Goal: Task Accomplishment & Management: Manage account settings

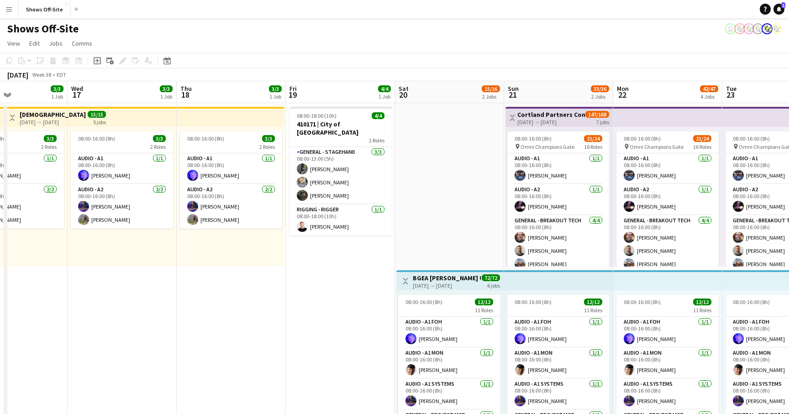
scroll to position [0, 260]
click at [330, 173] on app-card-role "General - Stagehand [DATE] 08:00-13:00 (5h) [PERSON_NAME] [PERSON_NAME] [PERSON…" at bounding box center [340, 176] width 102 height 58
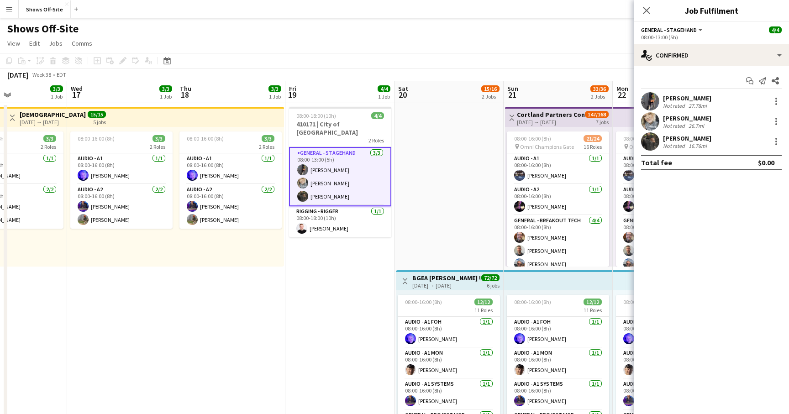
click at [683, 115] on div "[PERSON_NAME]" at bounding box center [687, 118] width 48 height 8
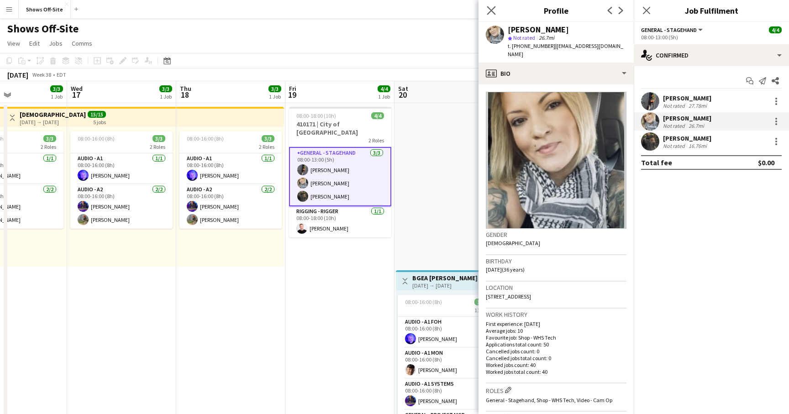
click at [490, 15] on app-icon "Close pop-in" at bounding box center [491, 10] width 13 height 13
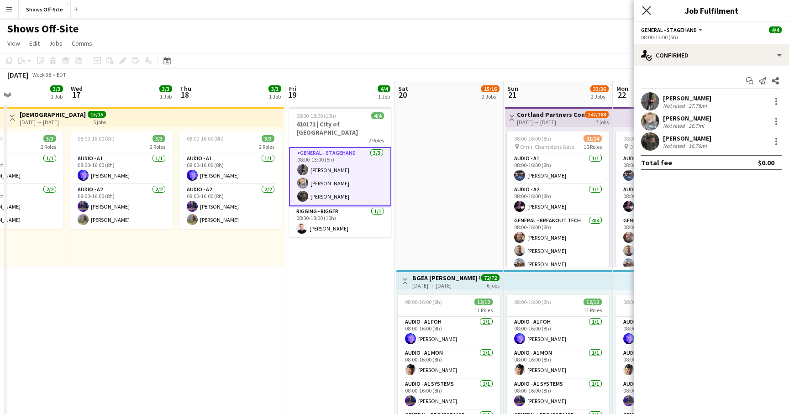
click at [648, 8] on icon at bounding box center [646, 10] width 9 height 9
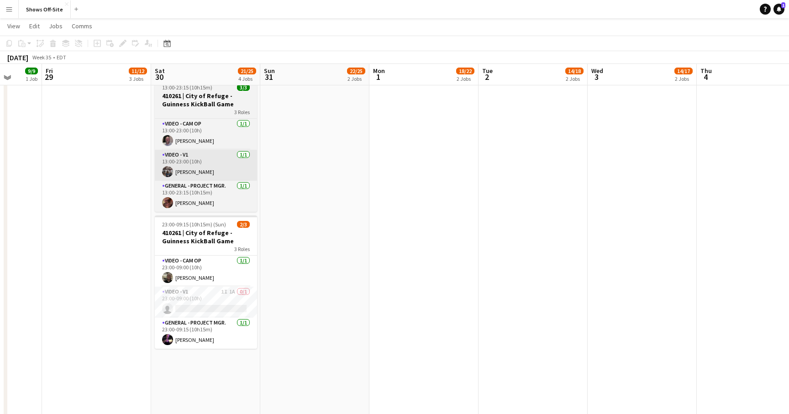
scroll to position [497, 0]
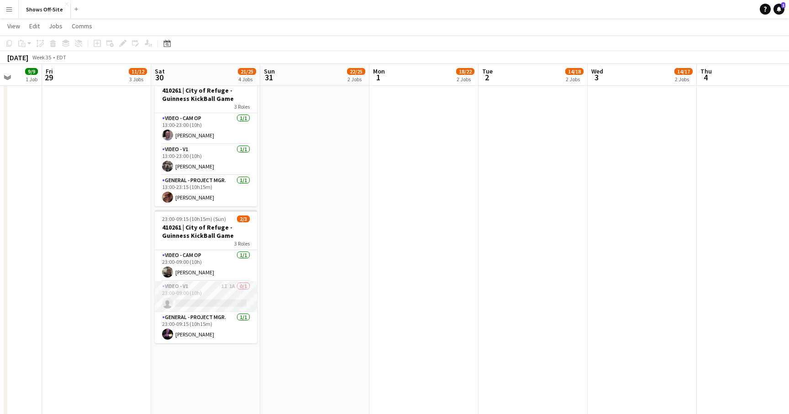
click at [210, 299] on app-card-role "Video - V1 1I 1A 0/1 23:00-09:00 (10h) single-neutral-actions" at bounding box center [206, 296] width 102 height 31
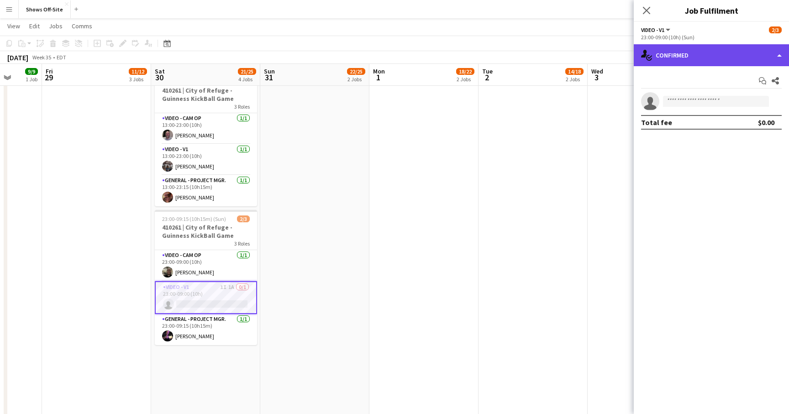
click at [676, 53] on div "single-neutral-actions-check-2 Confirmed" at bounding box center [711, 55] width 155 height 22
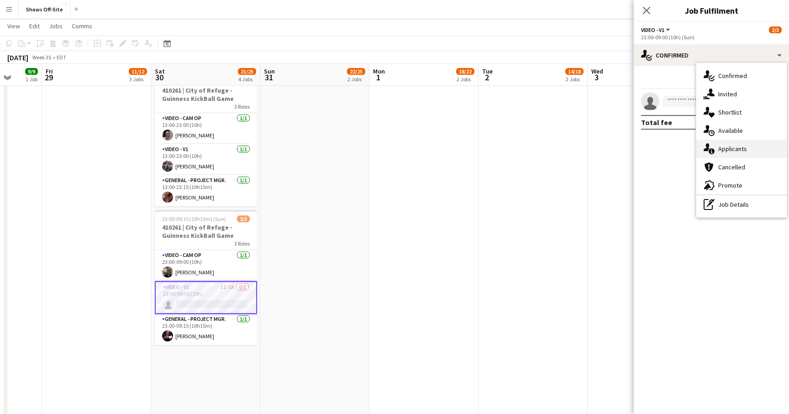
click at [737, 144] on div "single-neutral-actions-information Applicants" at bounding box center [741, 149] width 90 height 18
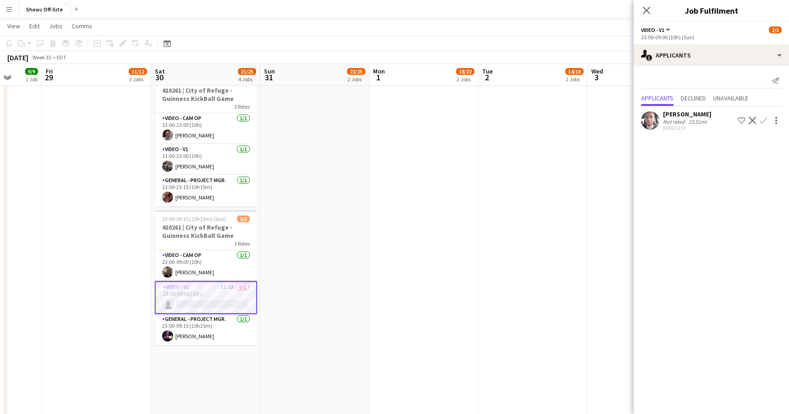
click at [649, 123] on app-user-avatar at bounding box center [650, 120] width 18 height 18
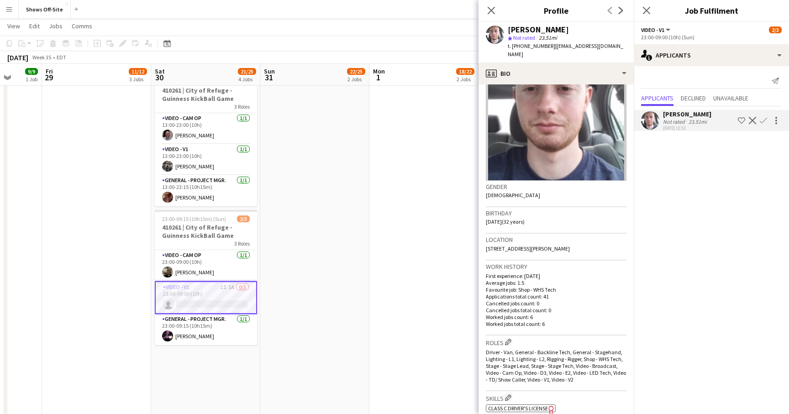
scroll to position [59, 0]
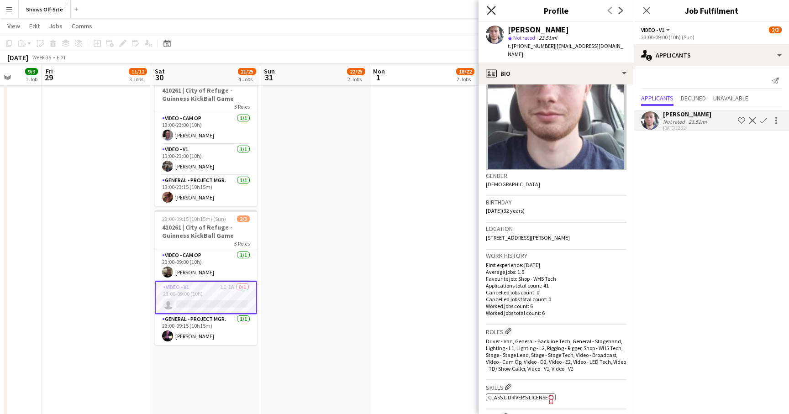
click at [493, 10] on icon "Close pop-in" at bounding box center [491, 10] width 9 height 9
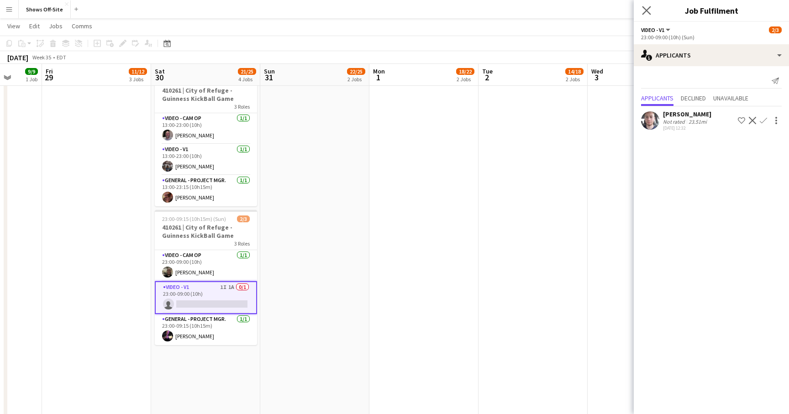
click at [644, 16] on app-icon "Close pop-in" at bounding box center [646, 10] width 13 height 13
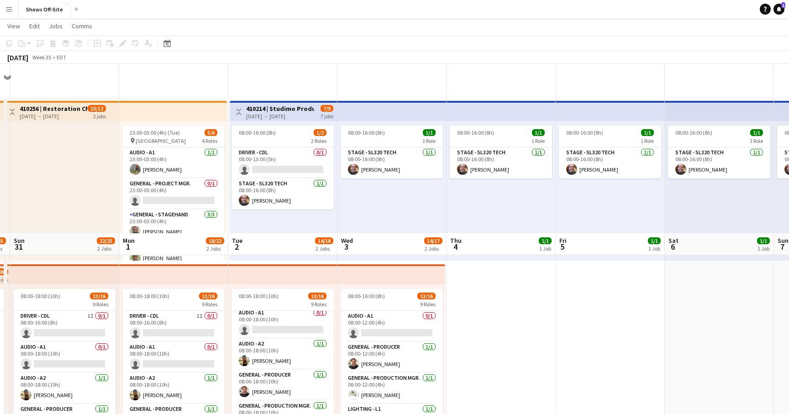
scroll to position [0, 0]
